Goal: Transaction & Acquisition: Purchase product/service

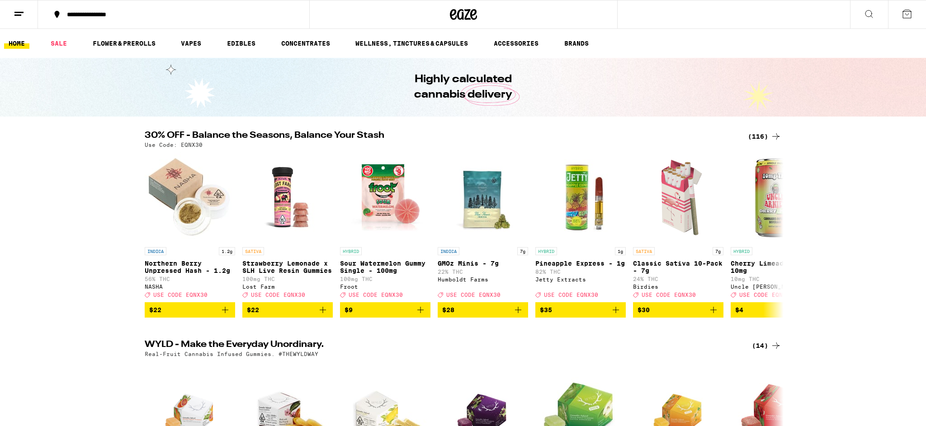
click at [873, 10] on icon at bounding box center [868, 14] width 11 height 11
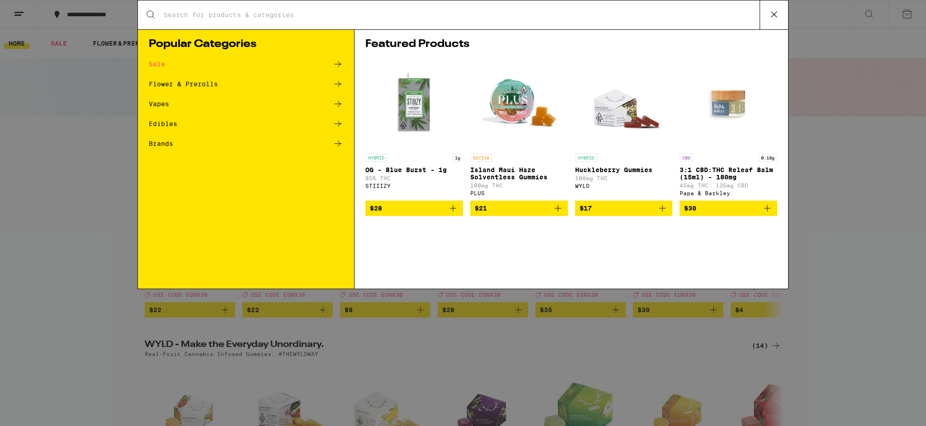
click at [268, 12] on input "Search for Products" at bounding box center [461, 15] width 596 height 8
type input "garlic starship"
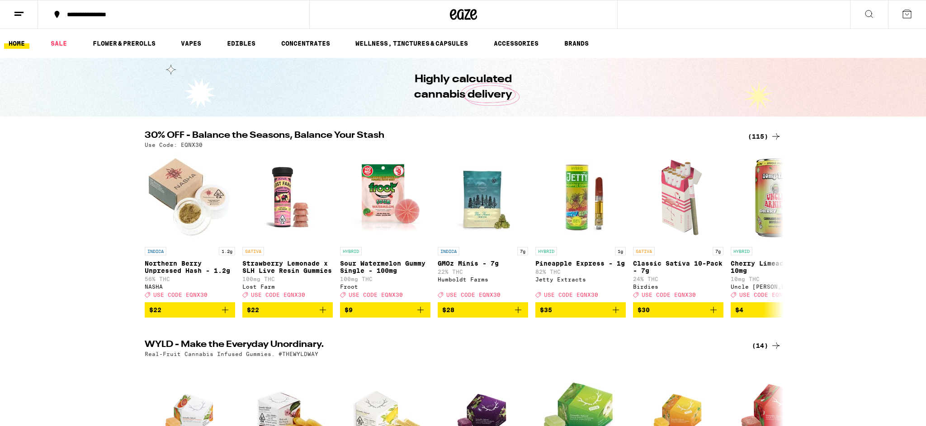
click at [868, 14] on icon at bounding box center [868, 14] width 11 height 11
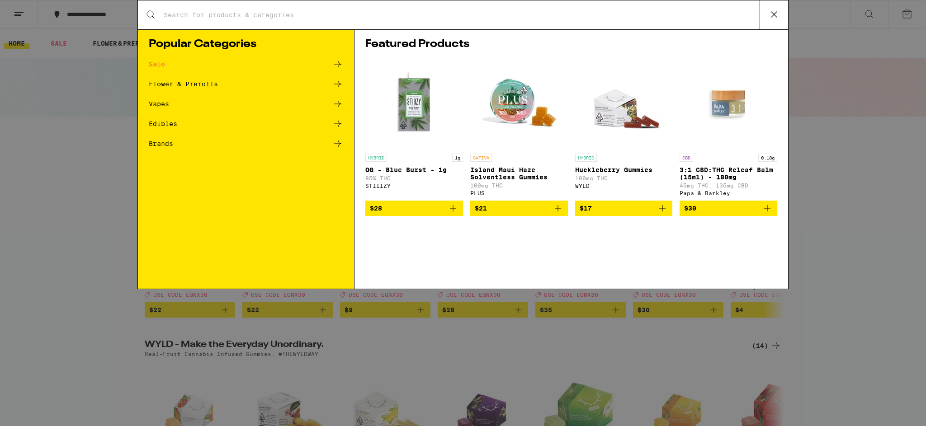
click at [213, 18] on input "Search for Products" at bounding box center [461, 15] width 596 height 8
type input "garlic starship"
